Goal: Task Accomplishment & Management: Manage account settings

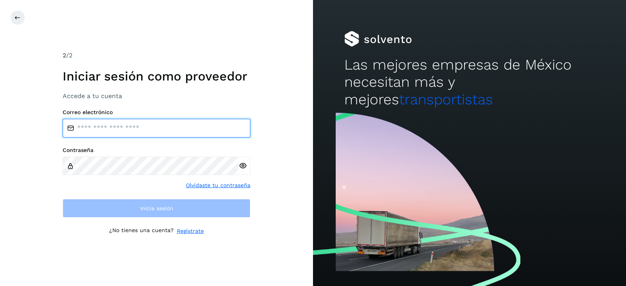
type input "**********"
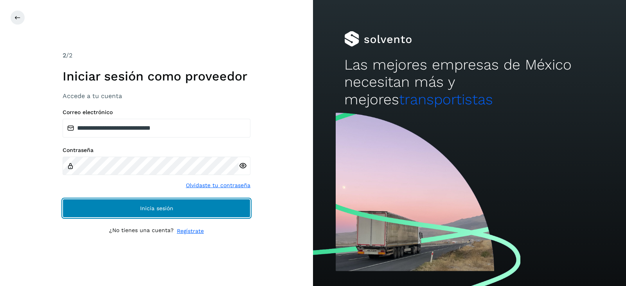
click at [86, 210] on button "Inicia sesión" at bounding box center [157, 208] width 188 height 19
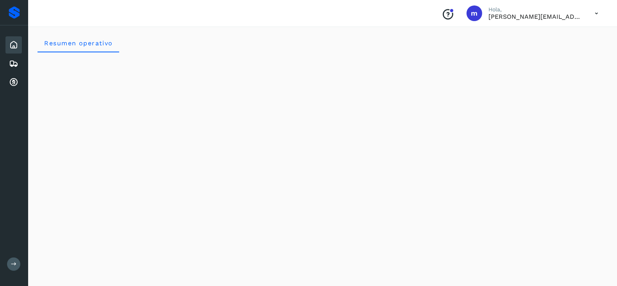
click at [361, 25] on div "Conoce nuestros beneficios m [PERSON_NAME], [PERSON_NAME][EMAIL_ADDRESS][PERSON…" at bounding box center [322, 13] width 589 height 27
drag, startPoint x: 426, startPoint y: 52, endPoint x: 415, endPoint y: 52, distance: 11.3
click at [426, 51] on div "Resumen operativo" at bounding box center [323, 43] width 571 height 19
click at [14, 66] on icon at bounding box center [13, 63] width 9 height 9
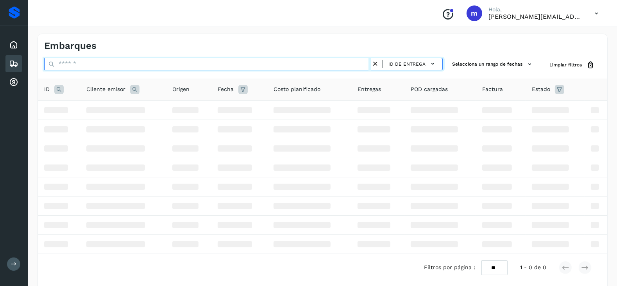
click at [130, 66] on input "text" at bounding box center [207, 64] width 327 height 13
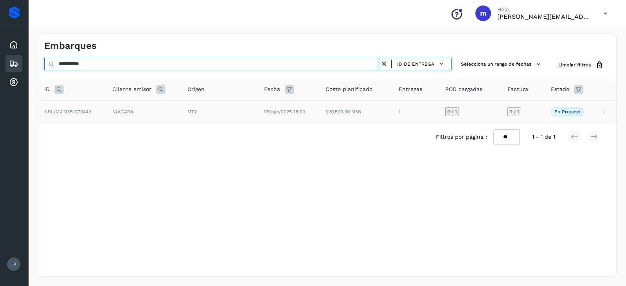
type input "**********"
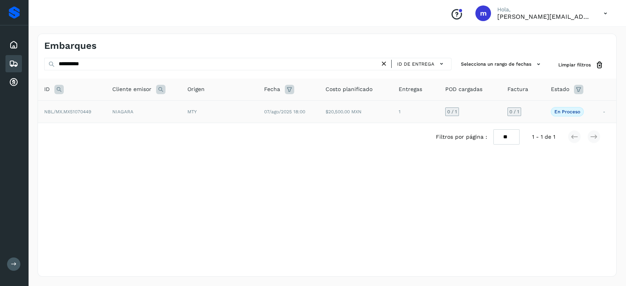
click at [147, 113] on td "NIAGARA" at bounding box center [143, 111] width 75 height 22
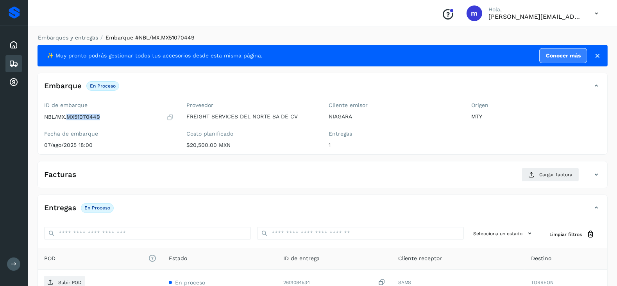
drag, startPoint x: 68, startPoint y: 117, endPoint x: 103, endPoint y: 118, distance: 35.2
click at [103, 118] on div "NBL/MX.MX51070449" at bounding box center [109, 117] width 130 height 8
click at [316, 88] on div "Embarque En proceso Verifica el estado de la factura o entregas asociadas a est…" at bounding box center [315, 85] width 554 height 13
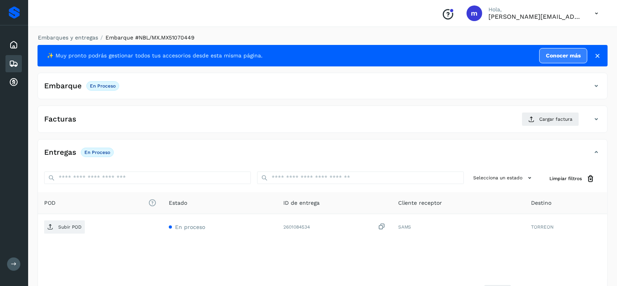
click at [596, 85] on icon at bounding box center [596, 85] width 9 height 9
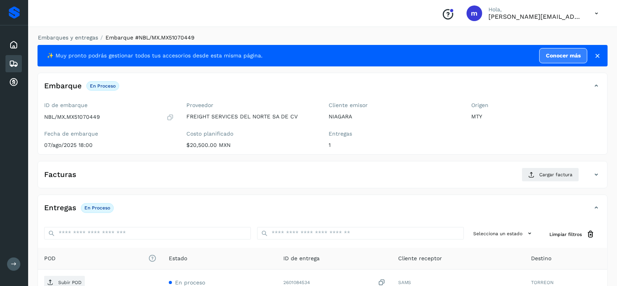
click at [598, 174] on icon at bounding box center [596, 174] width 9 height 9
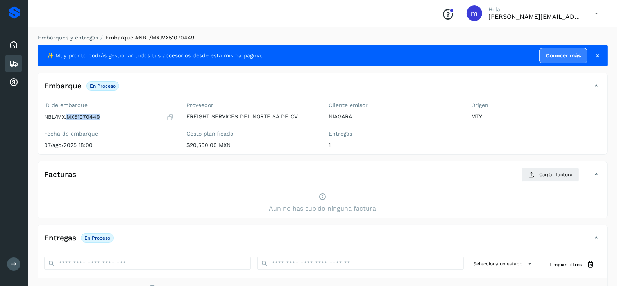
drag, startPoint x: 67, startPoint y: 115, endPoint x: 105, endPoint y: 115, distance: 37.5
click at [105, 115] on div "NBL/MX.MX51070449" at bounding box center [109, 117] width 130 height 8
copy p "MX51070449"
click at [547, 175] on span "Cargar factura" at bounding box center [556, 174] width 33 height 7
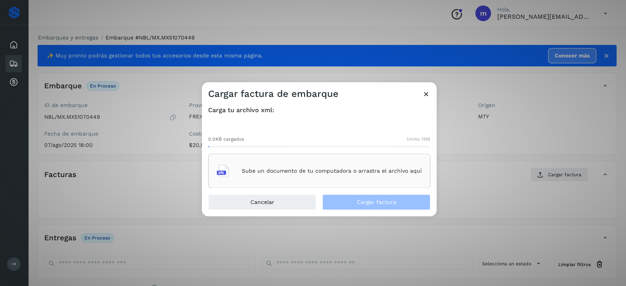
click at [291, 167] on div "Sube un documento de tu computadora o arrastra el archivo aquí" at bounding box center [319, 171] width 205 height 21
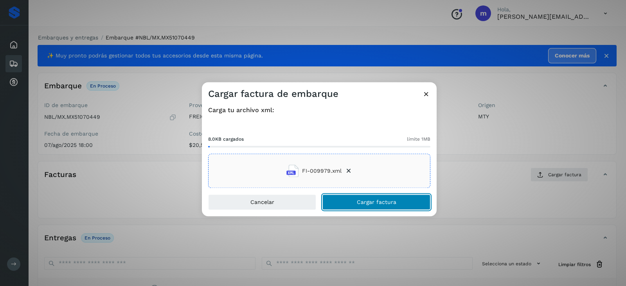
click at [379, 202] on span "Cargar factura" at bounding box center [376, 202] width 39 height 5
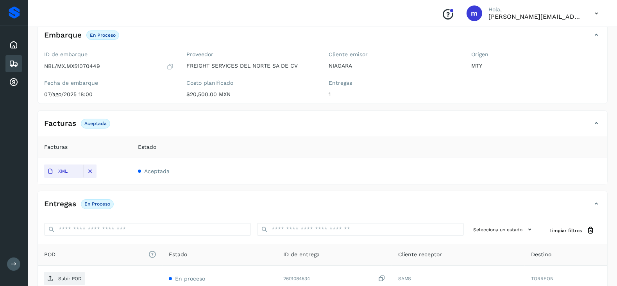
scroll to position [97, 0]
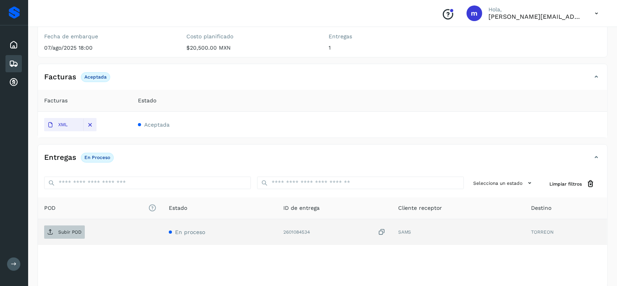
click at [65, 232] on p "Subir POD" at bounding box center [69, 232] width 23 height 5
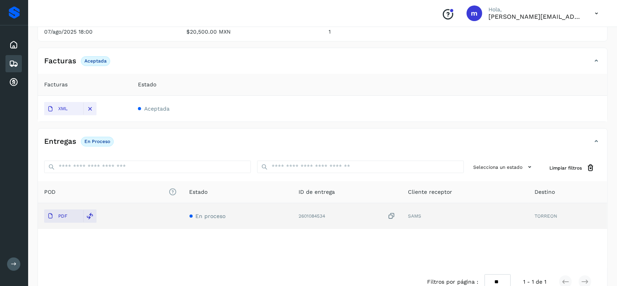
scroll to position [132, 0]
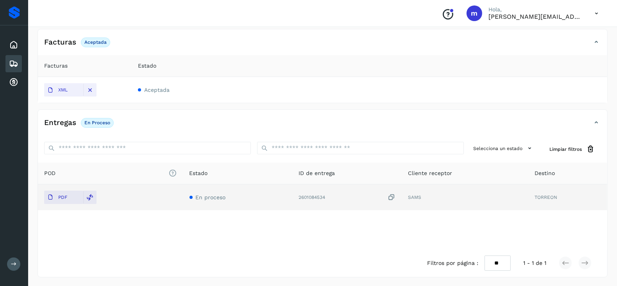
click at [393, 198] on icon at bounding box center [392, 198] width 8 height 8
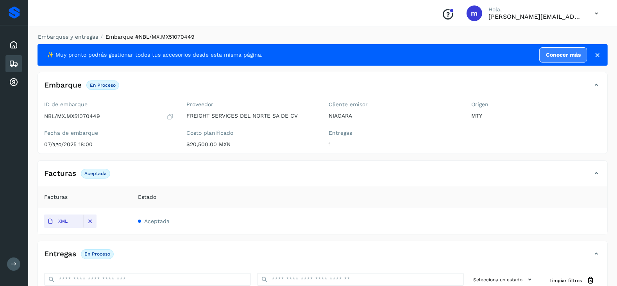
scroll to position [0, 0]
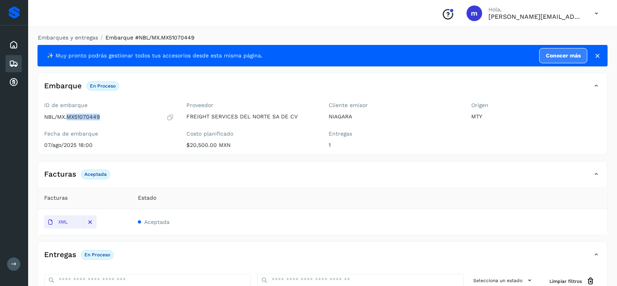
drag, startPoint x: 66, startPoint y: 115, endPoint x: 100, endPoint y: 118, distance: 33.8
click at [100, 118] on p "NBL/MX.MX51070449" at bounding box center [72, 117] width 56 height 7
copy p "MX51070449"
click at [16, 63] on icon at bounding box center [13, 63] width 9 height 9
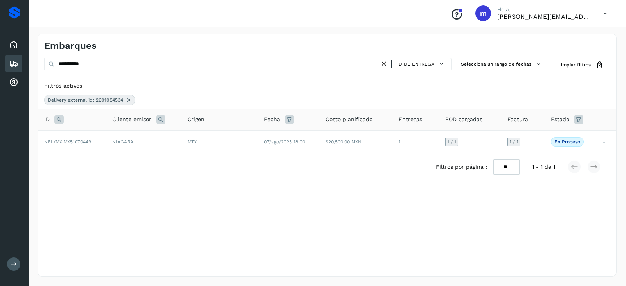
click at [381, 62] on icon at bounding box center [384, 64] width 8 height 8
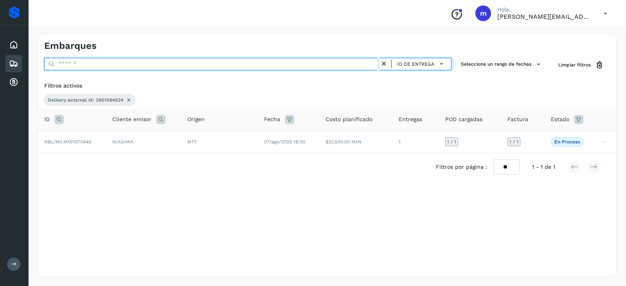
click at [260, 69] on input "text" at bounding box center [212, 64] width 336 height 13
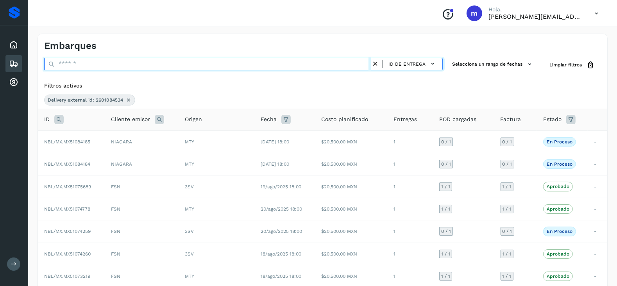
paste input "*********"
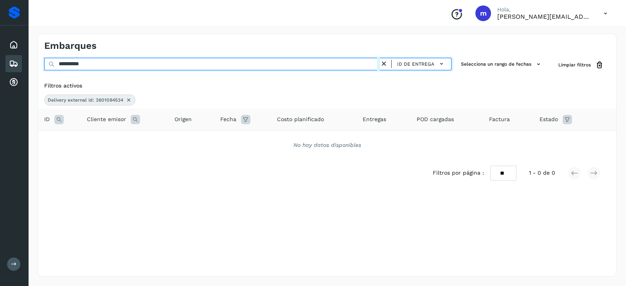
drag, startPoint x: 61, startPoint y: 65, endPoint x: 99, endPoint y: 66, distance: 38.3
click at [61, 65] on input "*********" at bounding box center [212, 64] width 336 height 13
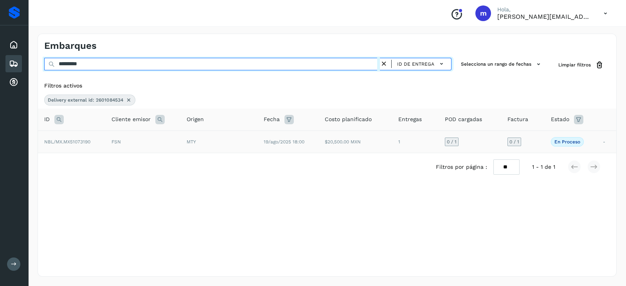
type input "*********"
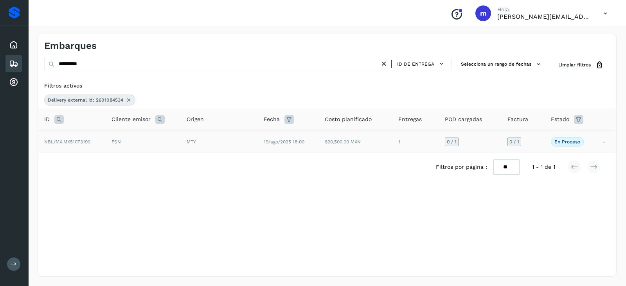
click at [240, 143] on div "MTY" at bounding box center [219, 141] width 65 height 7
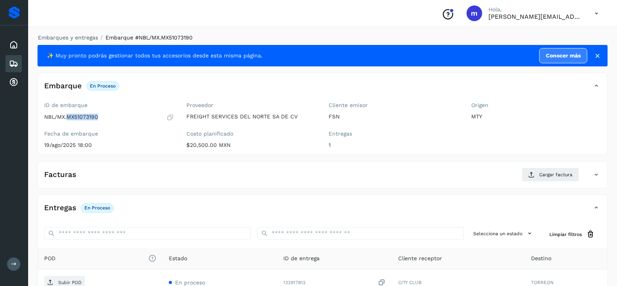
drag, startPoint x: 67, startPoint y: 116, endPoint x: 104, endPoint y: 119, distance: 37.2
click at [104, 119] on div "NBL/MX.MX51073190" at bounding box center [109, 117] width 130 height 8
copy p "MX51073190"
click at [595, 174] on icon at bounding box center [596, 174] width 9 height 9
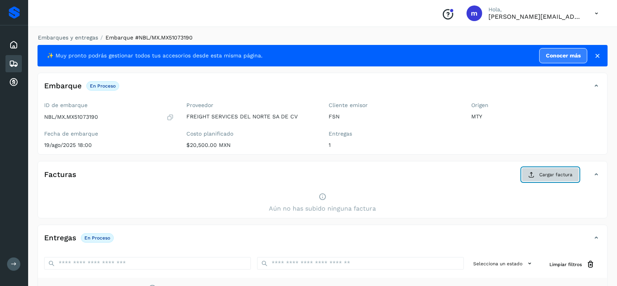
click at [555, 174] on span "Cargar factura" at bounding box center [556, 174] width 33 height 7
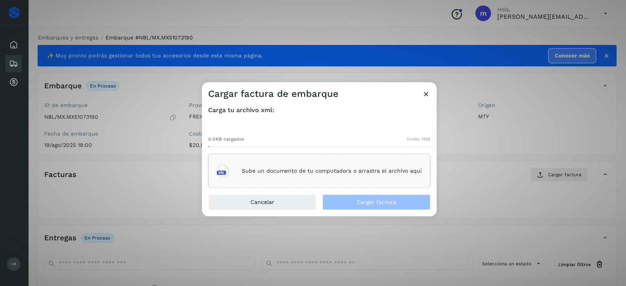
click at [281, 168] on p "Sube un documento de tu computadora o arrastra el archivo aquí" at bounding box center [332, 171] width 180 height 7
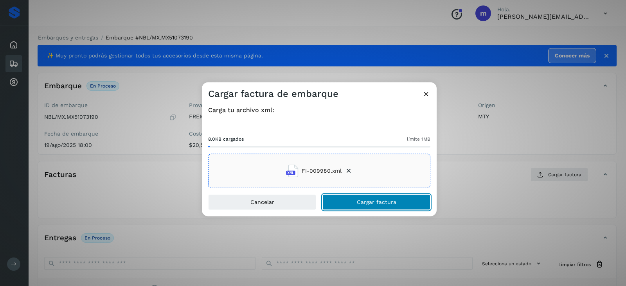
click at [393, 202] on span "Cargar factura" at bounding box center [376, 202] width 39 height 5
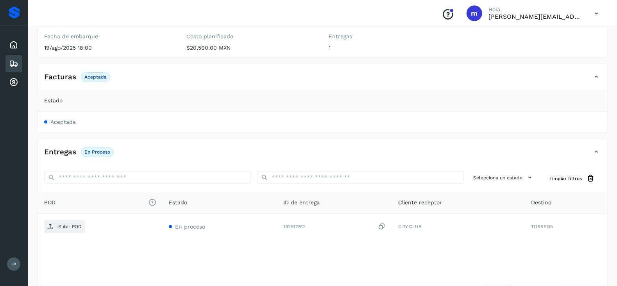
scroll to position [127, 0]
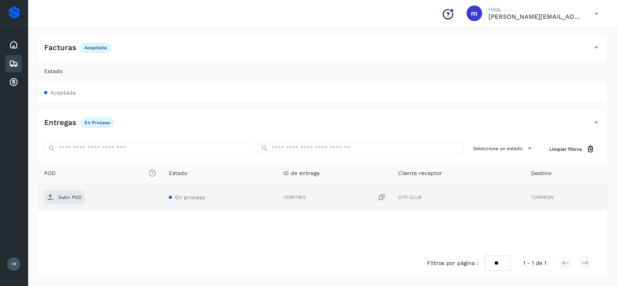
click at [383, 198] on icon at bounding box center [382, 198] width 8 height 8
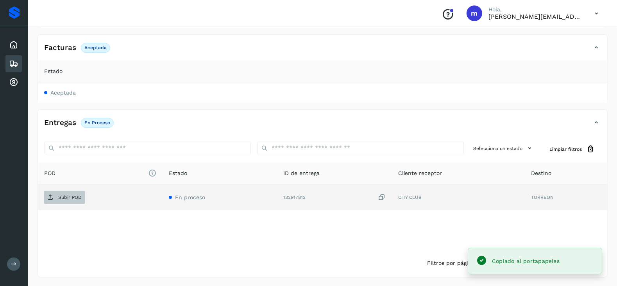
click at [66, 195] on p "Subir POD" at bounding box center [69, 197] width 23 height 5
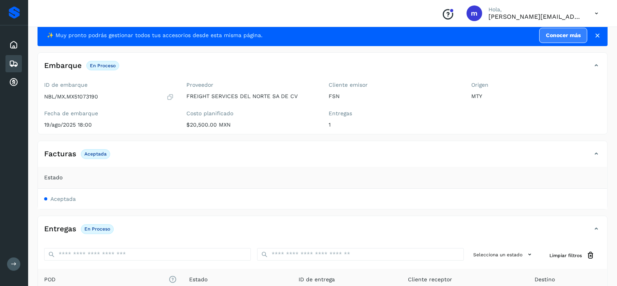
scroll to position [0, 0]
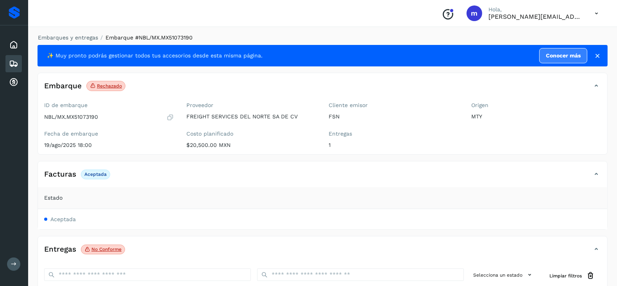
click at [597, 176] on icon at bounding box center [596, 174] width 9 height 9
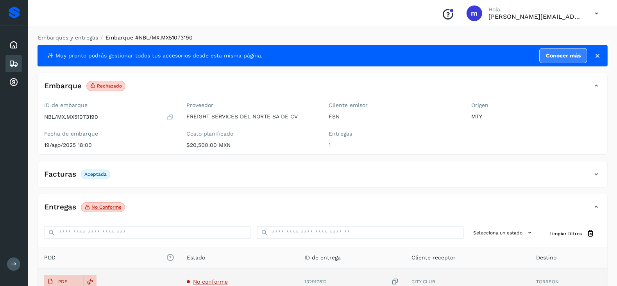
click at [597, 176] on icon at bounding box center [596, 174] width 9 height 9
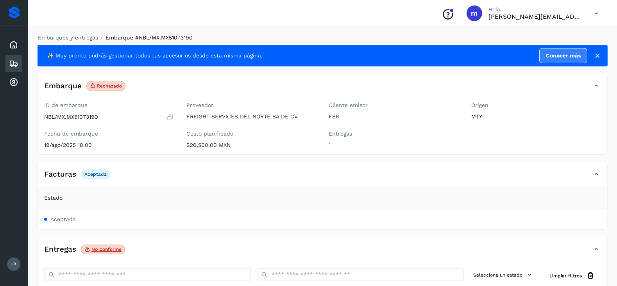
click at [102, 84] on p "Rechazado" at bounding box center [109, 85] width 25 height 5
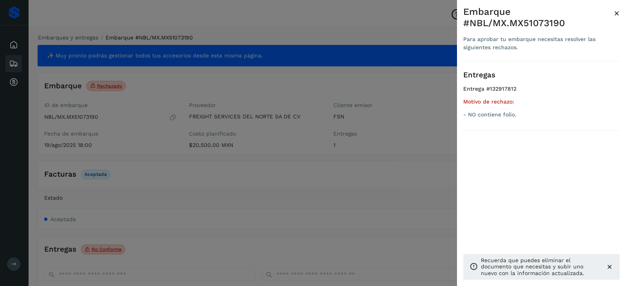
click at [618, 15] on span "×" at bounding box center [617, 13] width 6 height 11
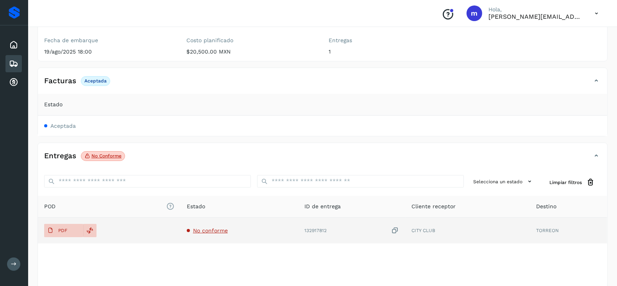
scroll to position [97, 0]
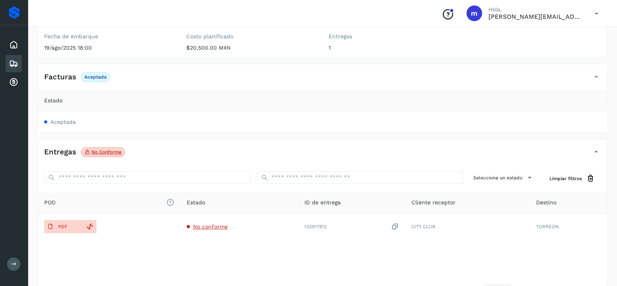
click at [109, 148] on span "No conforme" at bounding box center [103, 152] width 44 height 10
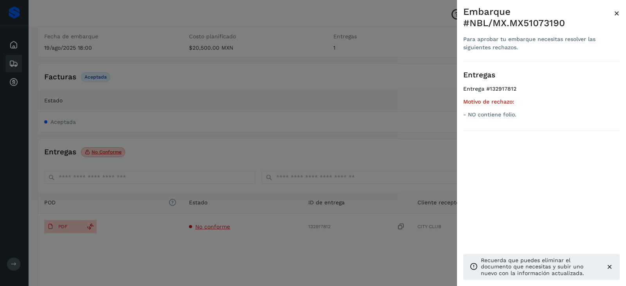
click at [235, 152] on div at bounding box center [313, 143] width 626 height 286
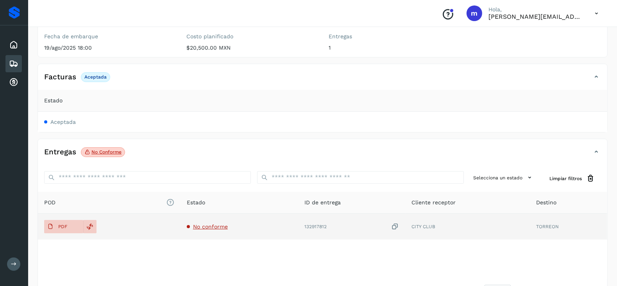
click at [210, 228] on span "No conforme" at bounding box center [210, 227] width 35 height 6
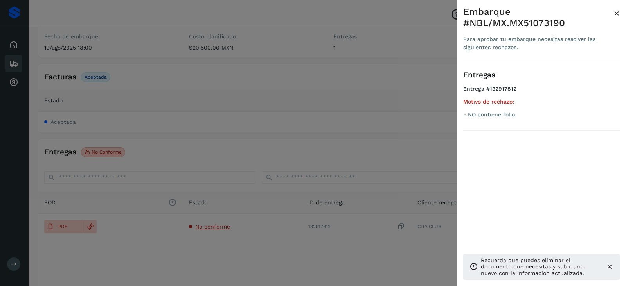
click at [126, 255] on div at bounding box center [313, 143] width 626 height 286
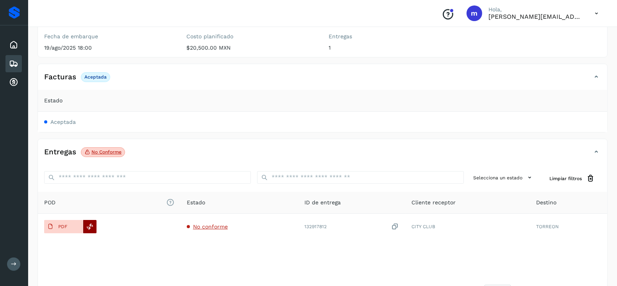
click at [90, 224] on icon at bounding box center [90, 226] width 7 height 7
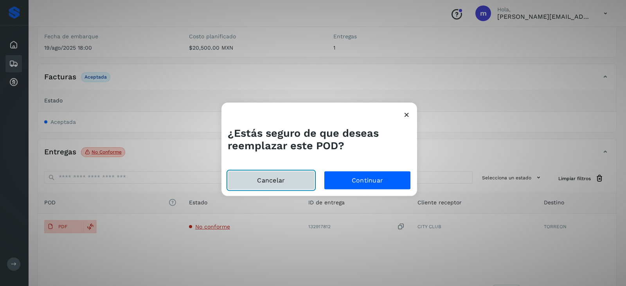
click at [272, 183] on button "Cancelar" at bounding box center [271, 180] width 87 height 19
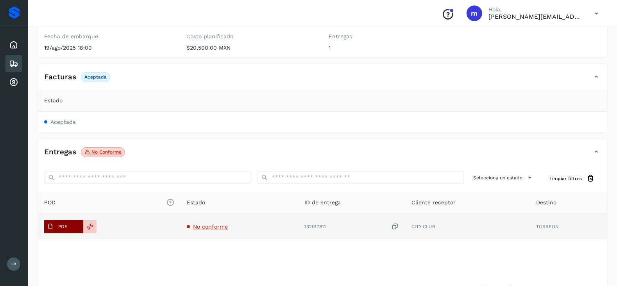
click at [59, 224] on p "PDF" at bounding box center [62, 226] width 9 height 5
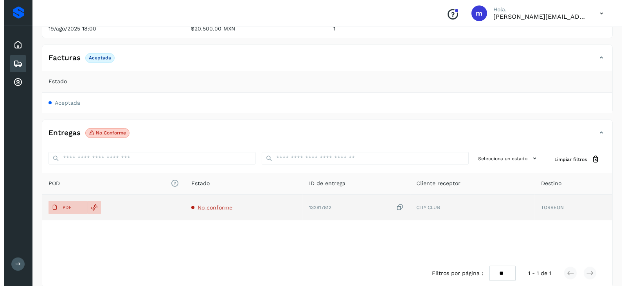
scroll to position [127, 0]
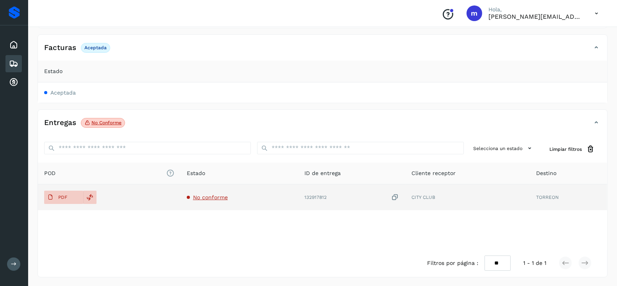
click at [211, 198] on span "No conforme" at bounding box center [210, 197] width 35 height 6
